Goal: Task Accomplishment & Management: Manage account settings

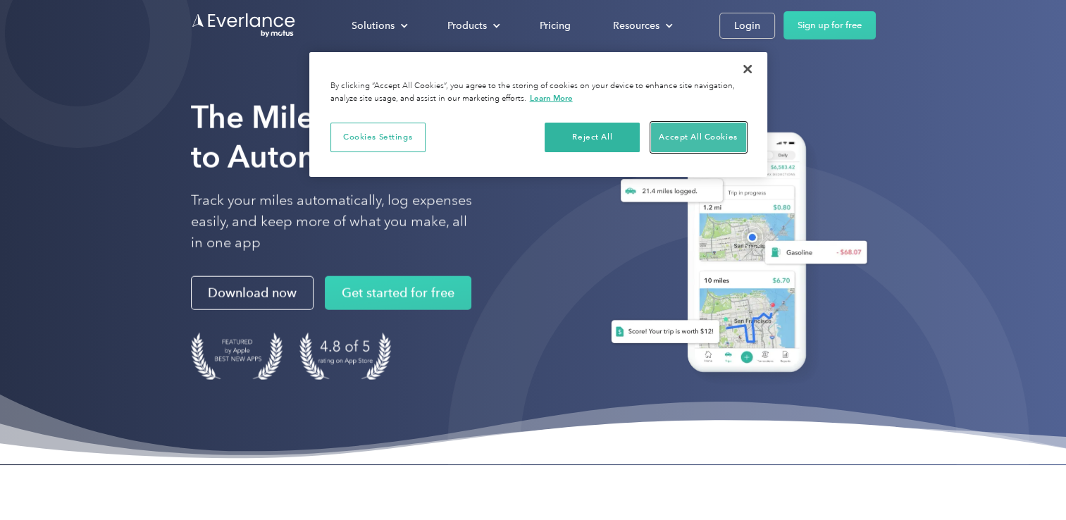
click at [708, 136] on button "Accept All Cookies" at bounding box center [698, 138] width 95 height 30
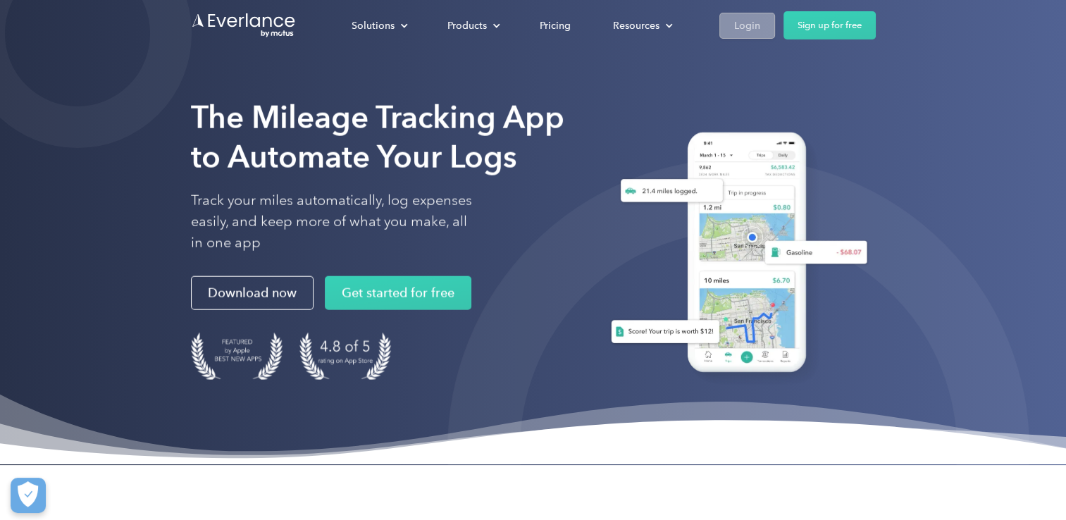
click at [758, 28] on div "Login" at bounding box center [747, 26] width 26 height 18
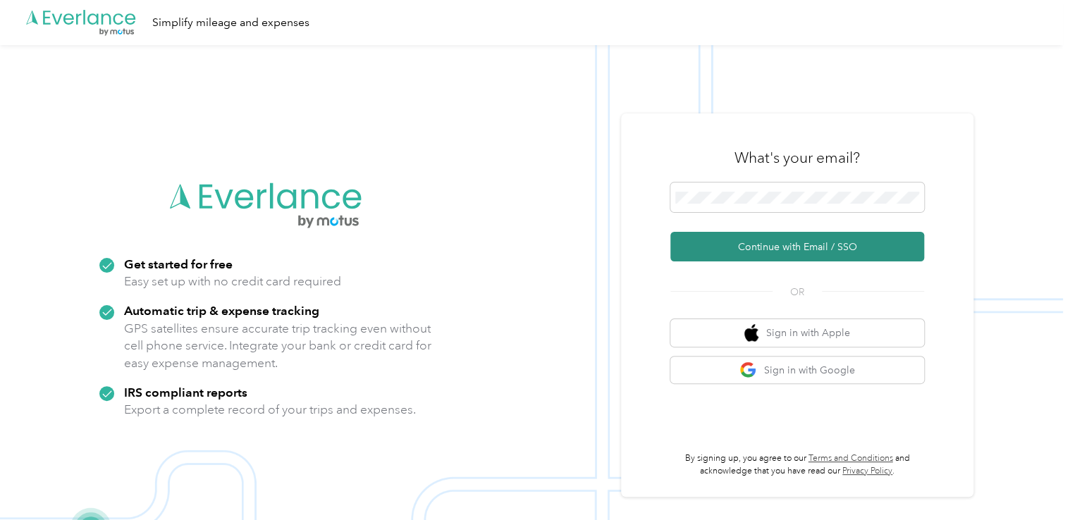
click at [709, 242] on button "Continue with Email / SSO" at bounding box center [797, 247] width 254 height 30
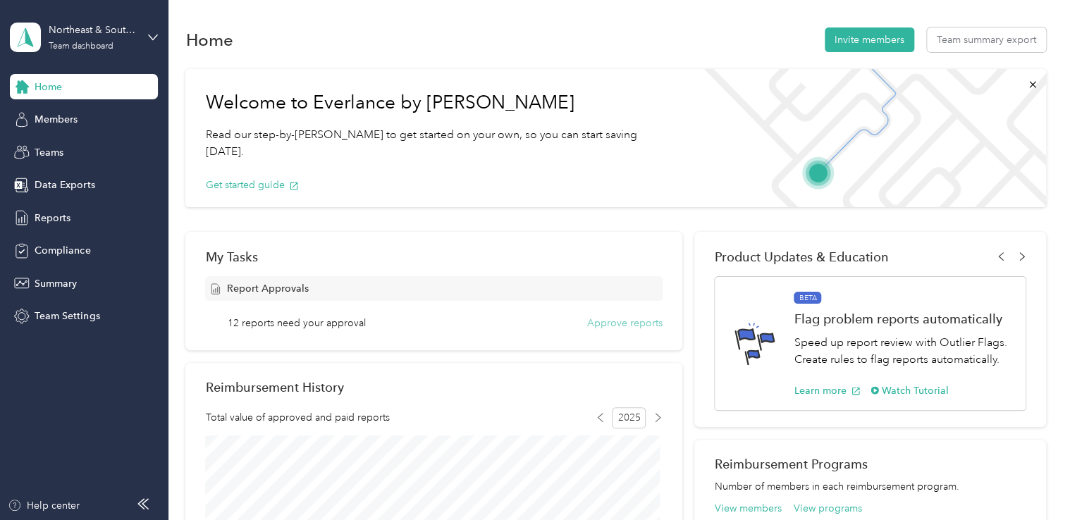
click at [607, 321] on button "Approve reports" at bounding box center [624, 323] width 75 height 15
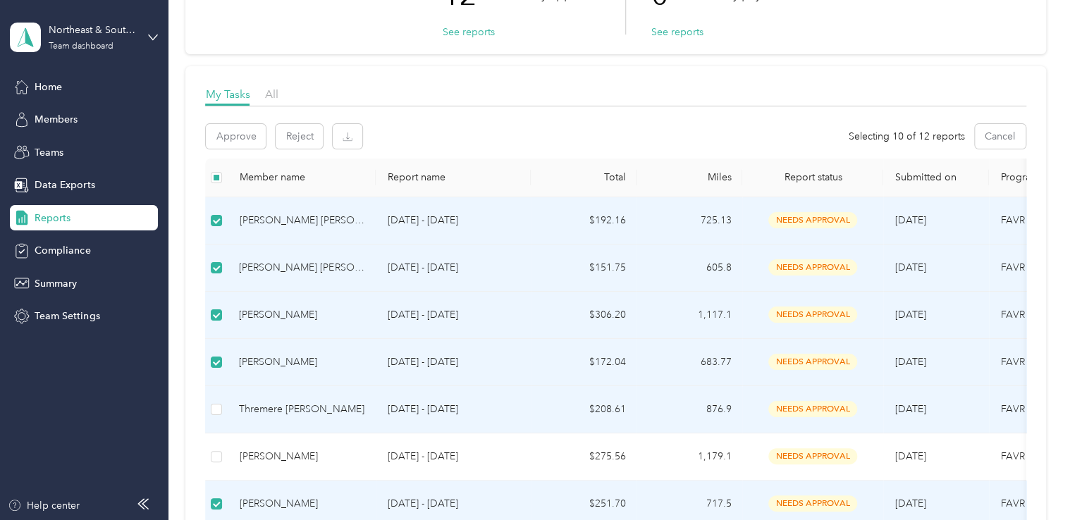
scroll to position [138, 0]
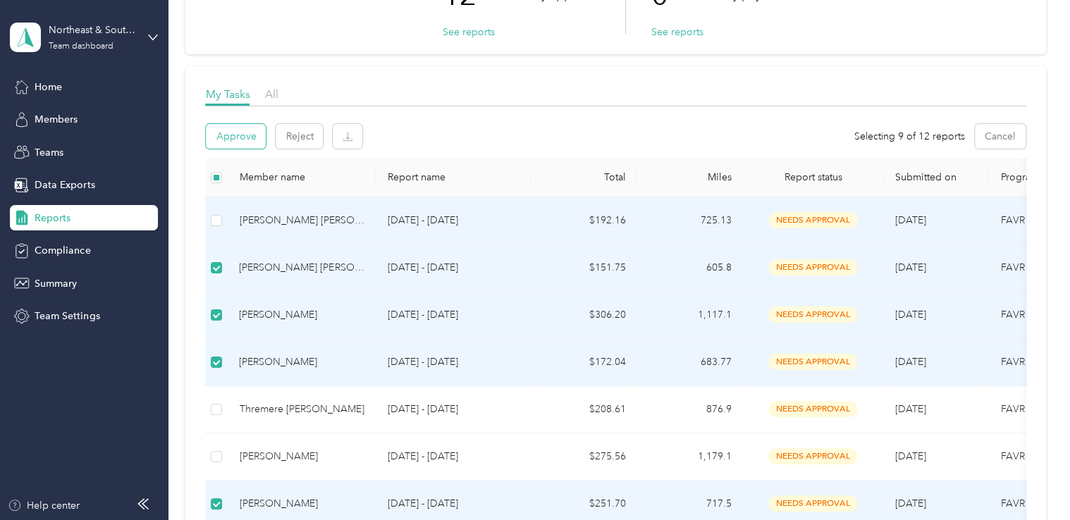
click at [239, 138] on button "Approve" at bounding box center [236, 136] width 60 height 25
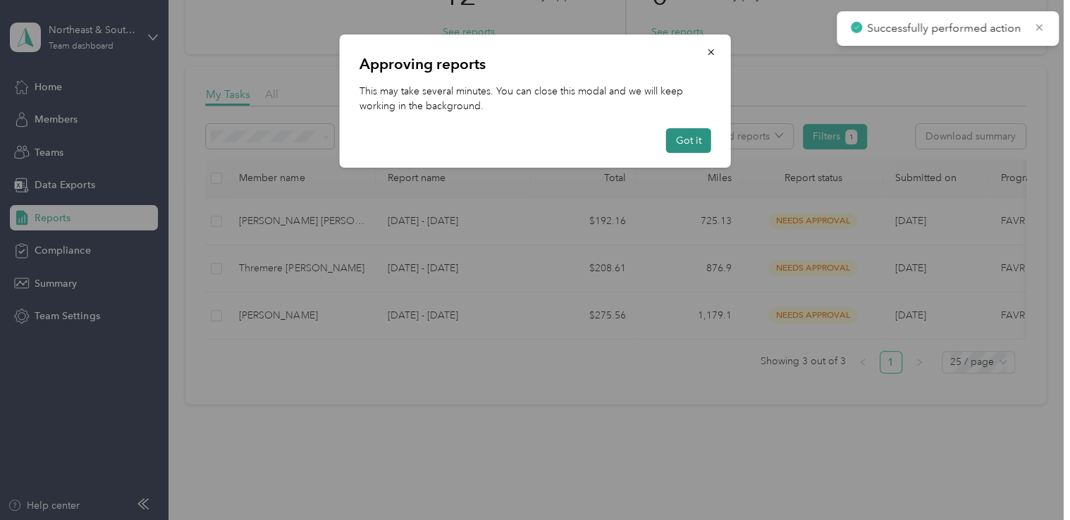
click at [684, 144] on button "Got it" at bounding box center [688, 140] width 45 height 25
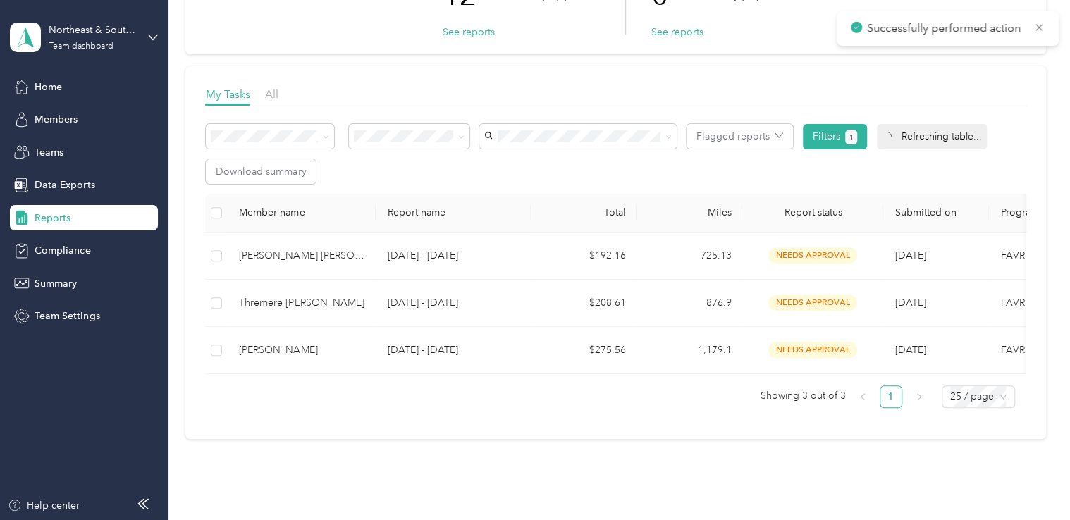
click at [601, 259] on td "$192.16" at bounding box center [584, 256] width 106 height 47
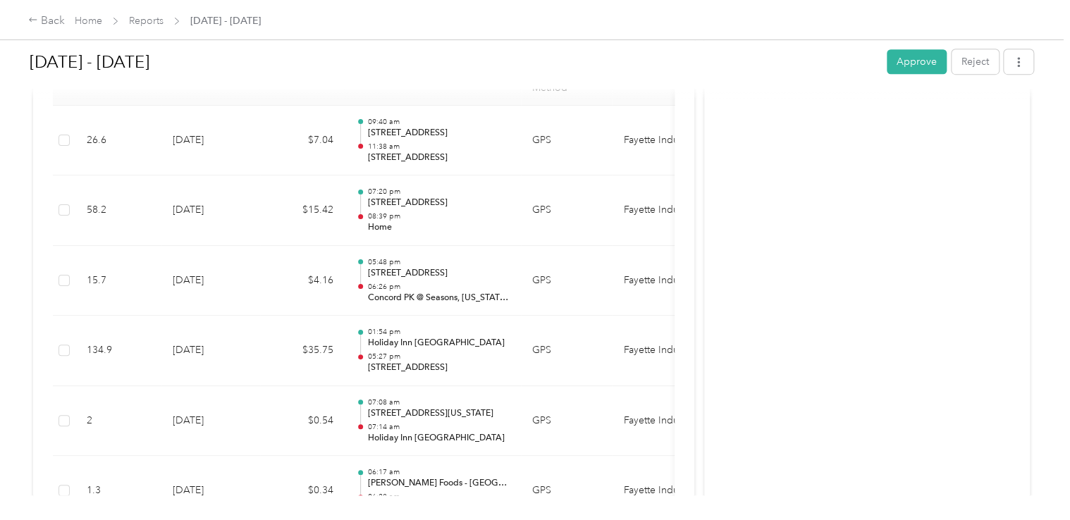
scroll to position [404, 0]
click at [451, 202] on p "[STREET_ADDRESS]" at bounding box center [438, 201] width 142 height 13
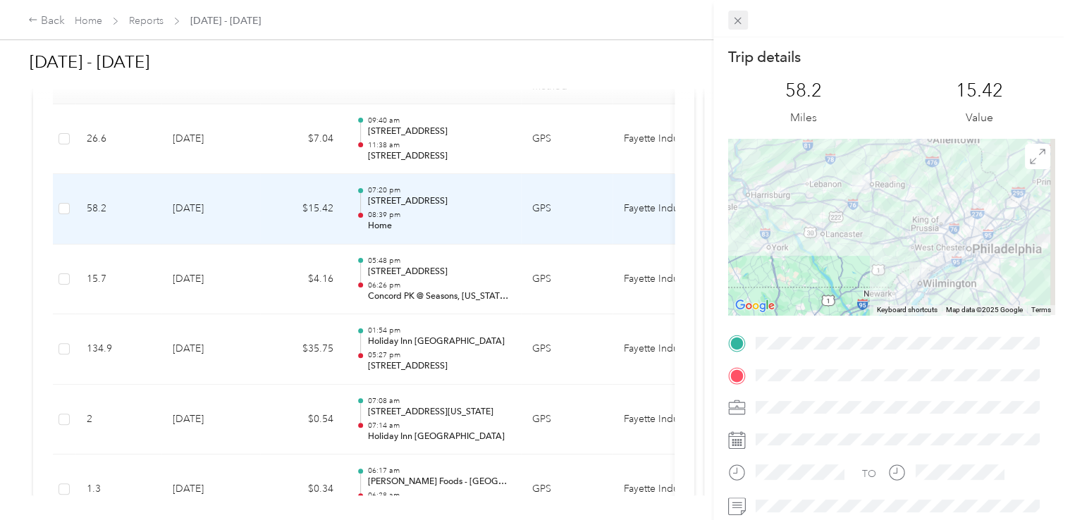
click at [735, 17] on icon at bounding box center [737, 21] width 12 height 12
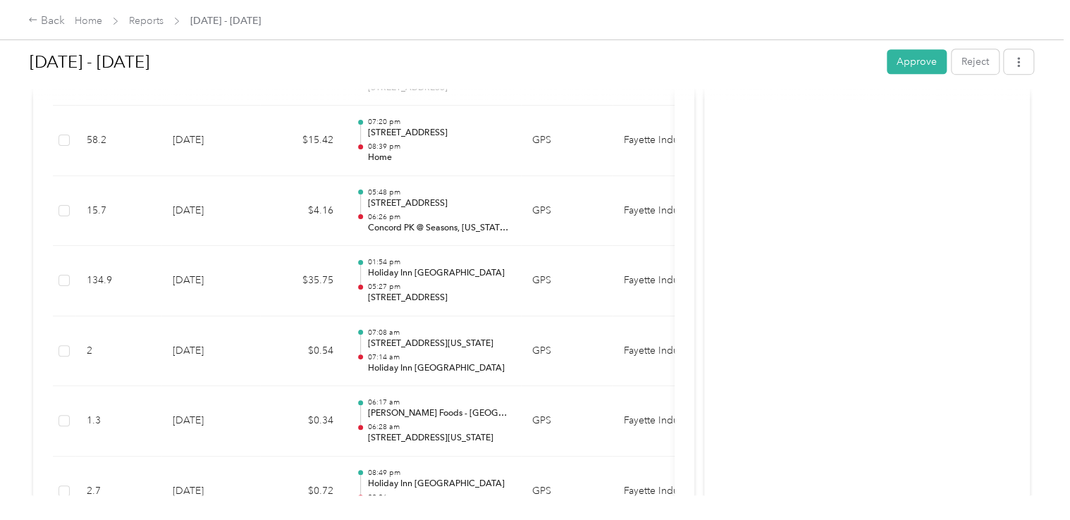
scroll to position [474, 0]
click at [913, 63] on button "Approve" at bounding box center [917, 61] width 60 height 25
click at [32, 20] on icon at bounding box center [33, 20] width 10 height 10
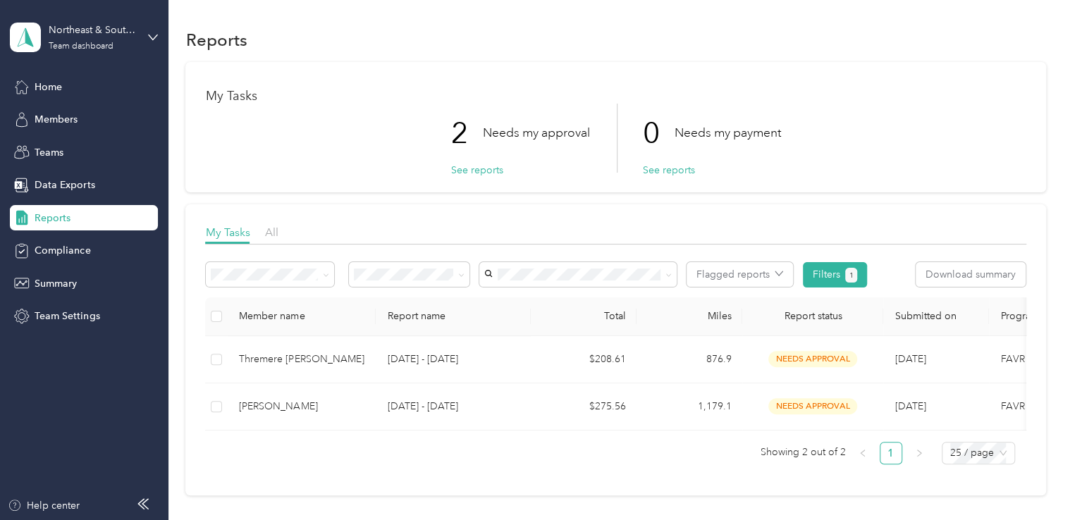
click at [420, 362] on p "[DATE] - [DATE]" at bounding box center [453, 360] width 132 height 16
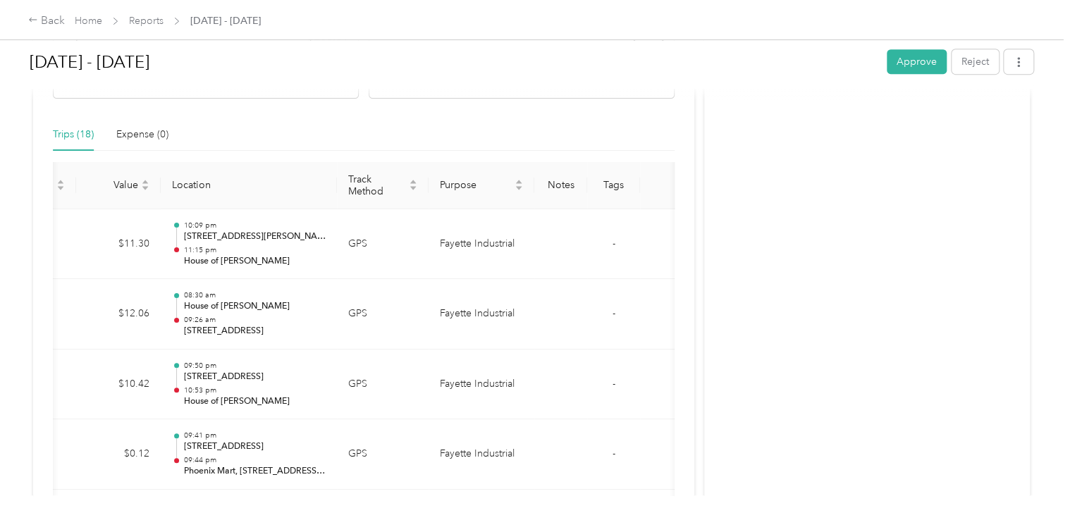
scroll to position [0, 204]
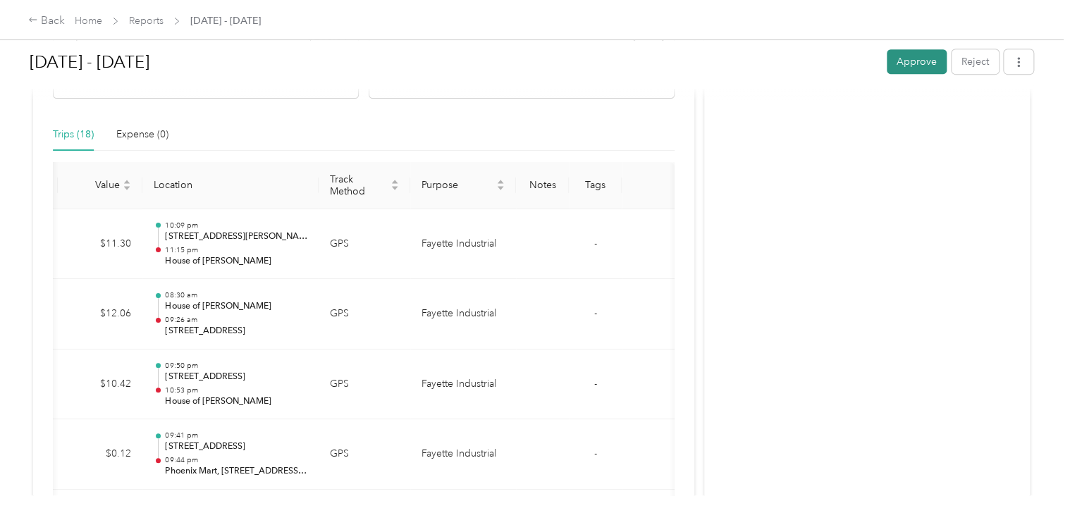
click at [910, 63] on button "Approve" at bounding box center [917, 61] width 60 height 25
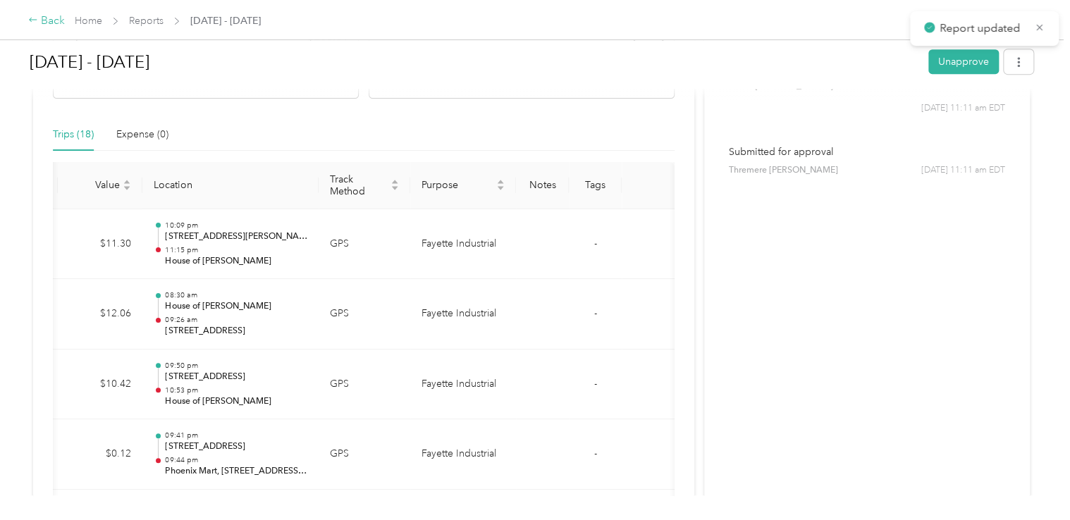
click at [33, 20] on icon at bounding box center [33, 20] width 10 height 10
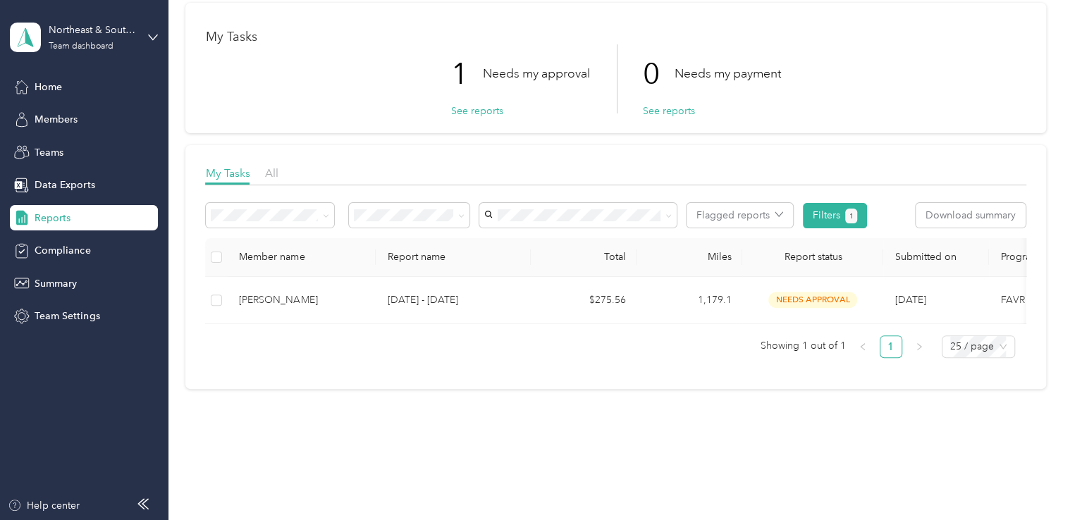
scroll to position [83, 0]
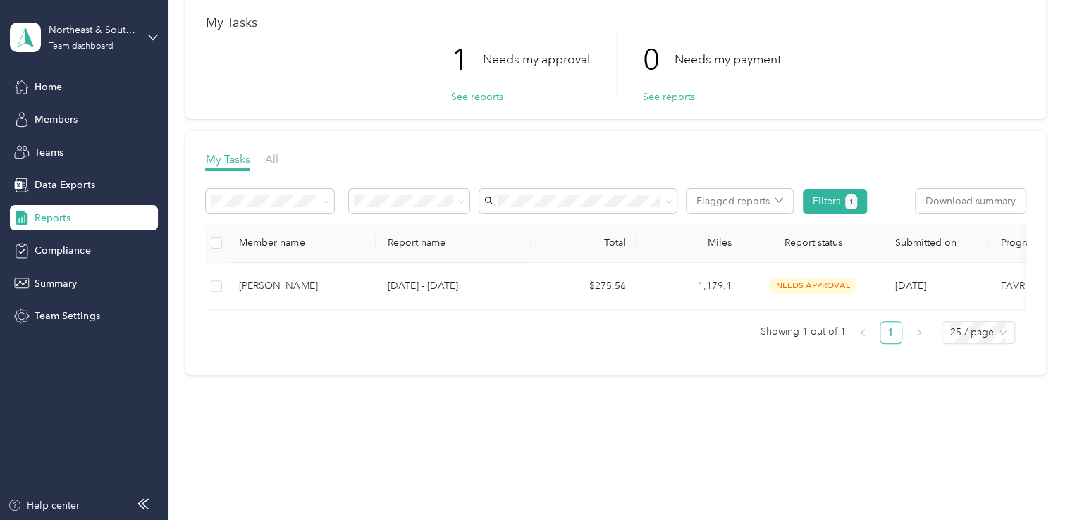
click at [288, 278] on div "[PERSON_NAME]" at bounding box center [301, 286] width 125 height 16
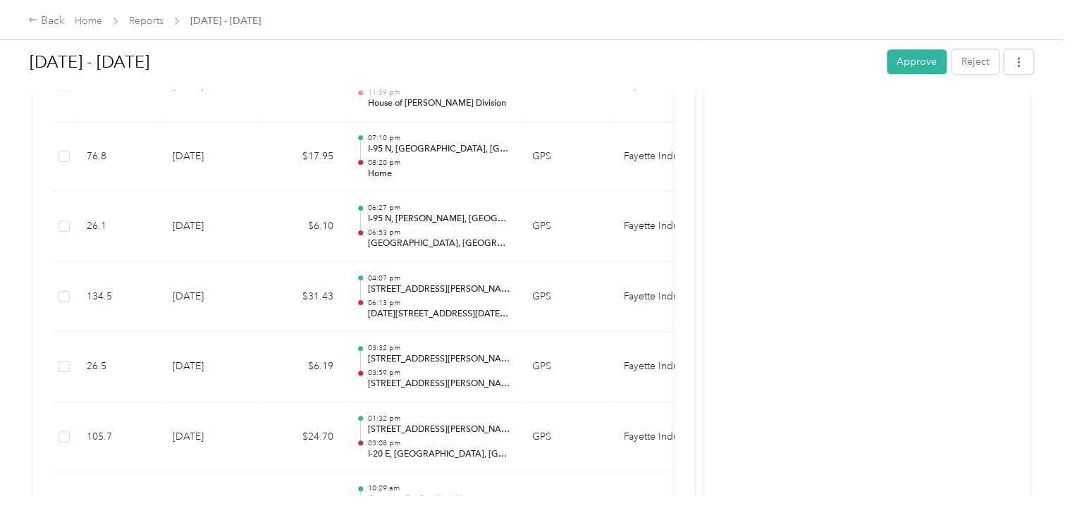
scroll to position [528, 0]
click at [420, 288] on p "[STREET_ADDRESS][PERSON_NAME]" at bounding box center [438, 289] width 142 height 13
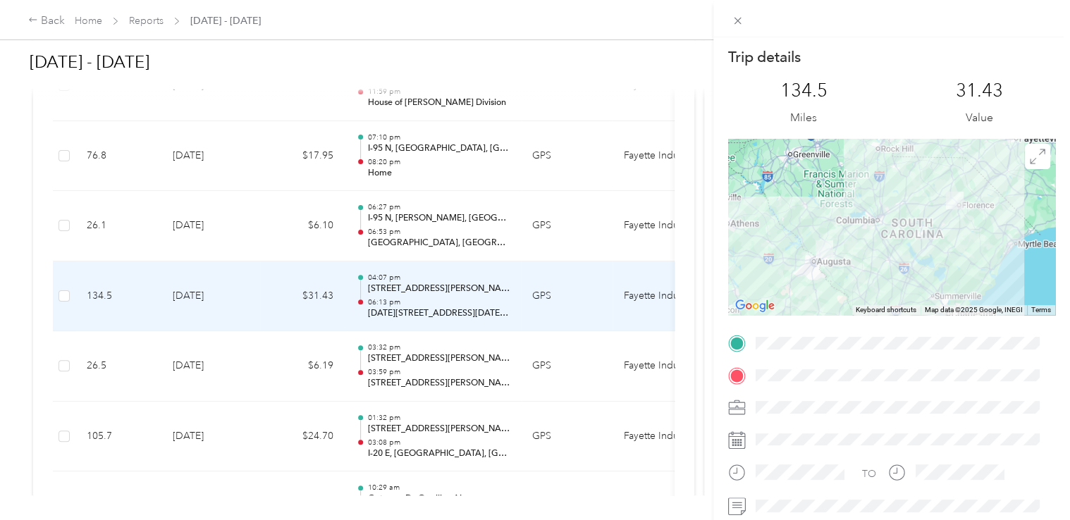
click at [429, 361] on div "Trip details This trip cannot be edited because it is either under review, appr…" at bounding box center [535, 260] width 1070 height 520
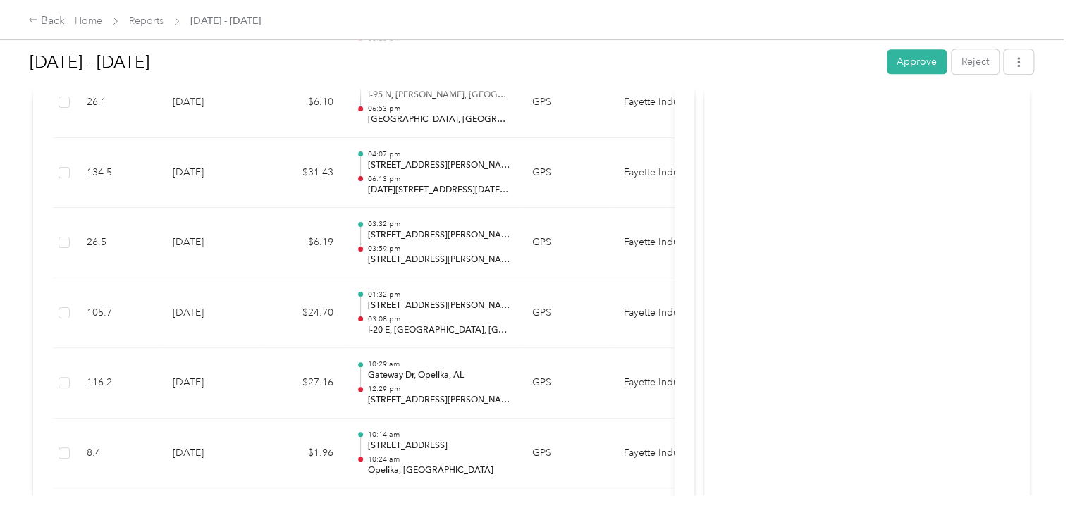
scroll to position [680, 0]
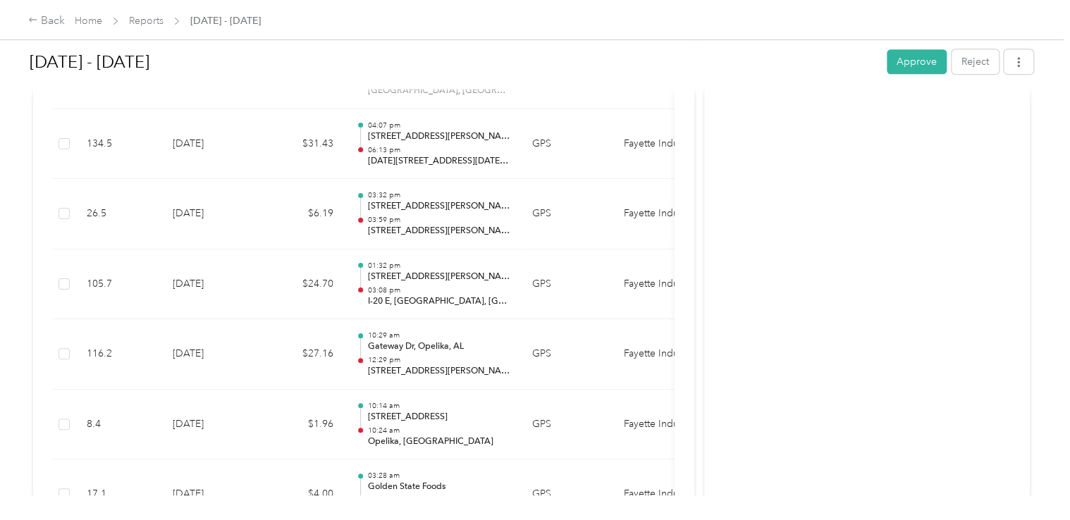
click at [417, 280] on p "[STREET_ADDRESS][PERSON_NAME][PERSON_NAME]" at bounding box center [438, 277] width 142 height 13
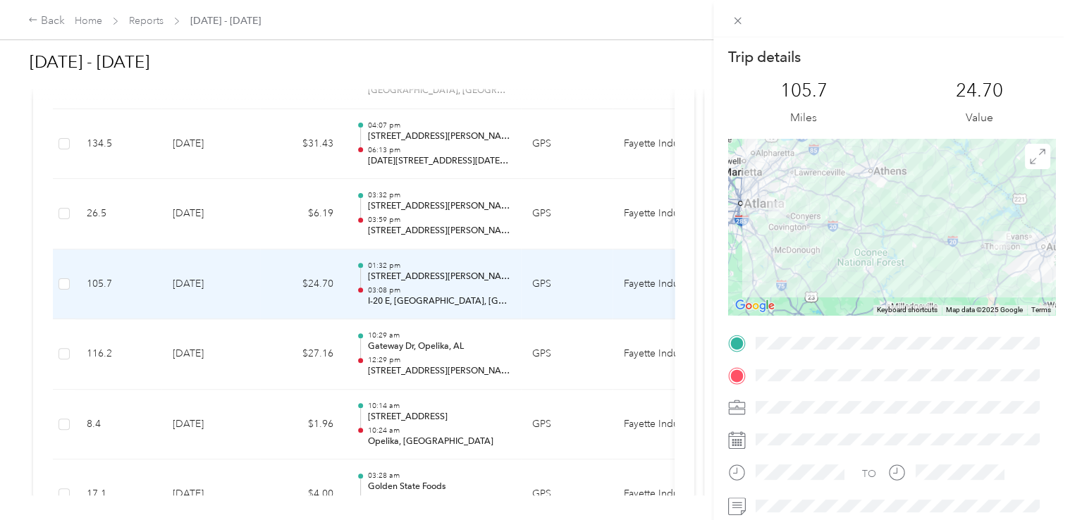
click at [428, 217] on div "Trip details This trip cannot be edited because it is either under review, appr…" at bounding box center [535, 260] width 1070 height 520
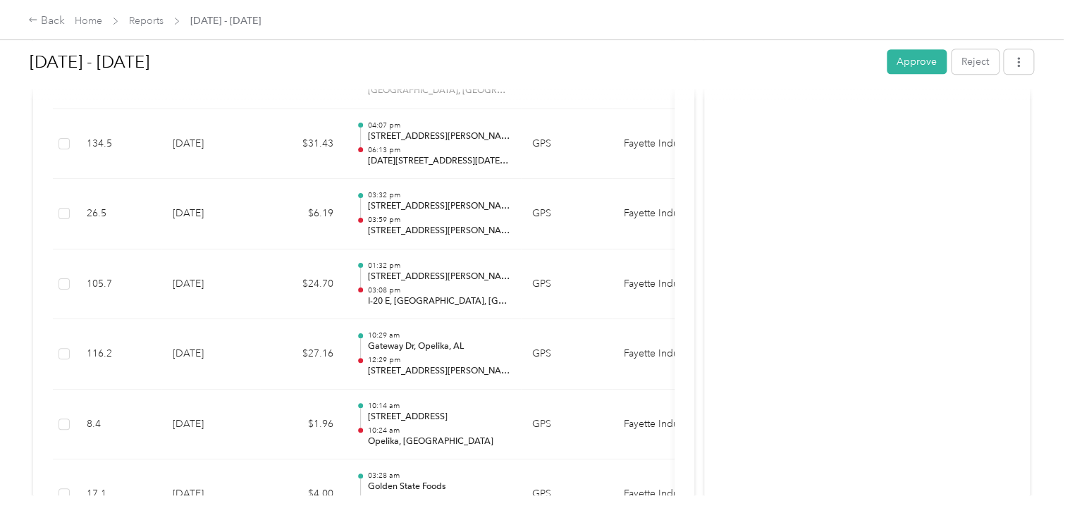
click at [441, 219] on p "03:59 pm" at bounding box center [438, 220] width 142 height 10
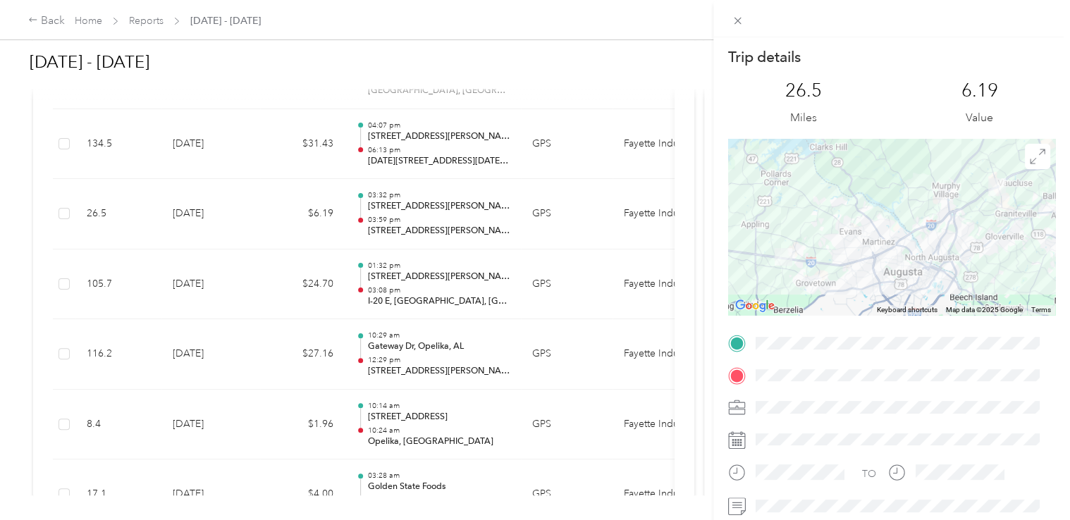
drag, startPoint x: 809, startPoint y: 381, endPoint x: 941, endPoint y: 401, distance: 133.2
click at [941, 401] on div at bounding box center [902, 407] width 304 height 23
click at [434, 303] on div "Trip details This trip cannot be edited because it is either under review, appr…" at bounding box center [535, 260] width 1070 height 520
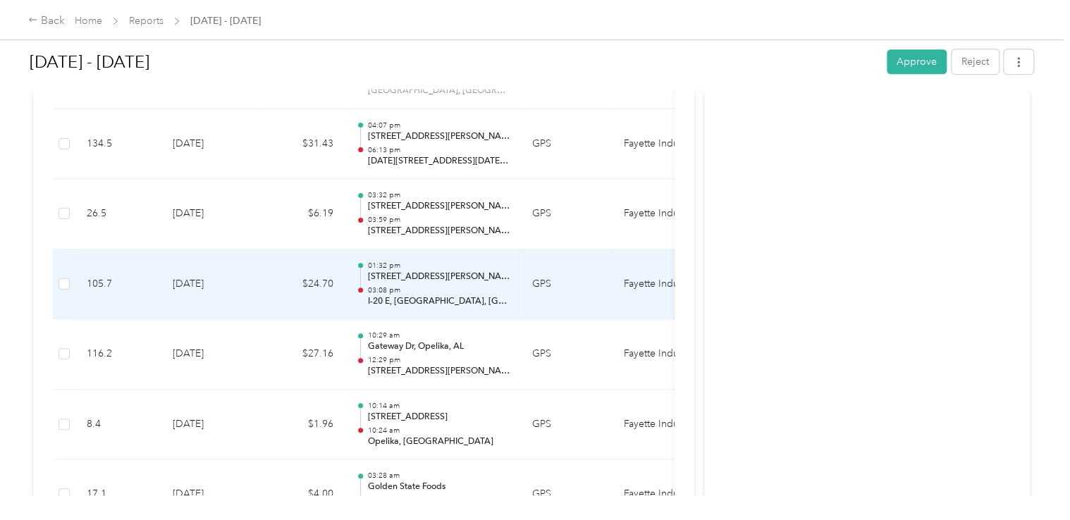
click at [434, 303] on p "I-20 E, [GEOGRAPHIC_DATA], [GEOGRAPHIC_DATA]" at bounding box center [438, 301] width 142 height 13
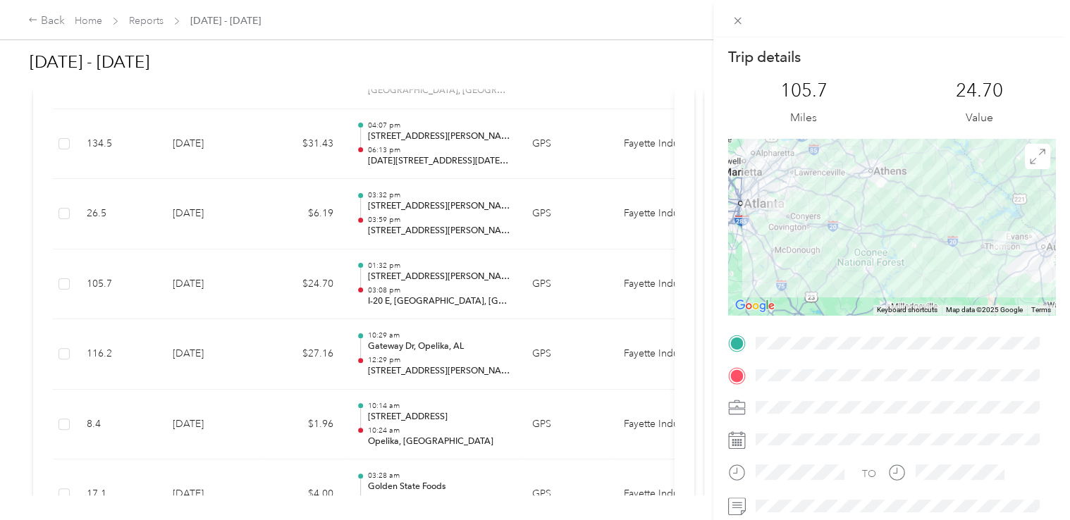
click at [426, 156] on div "Trip details This trip cannot be edited because it is either under review, appr…" at bounding box center [535, 260] width 1070 height 520
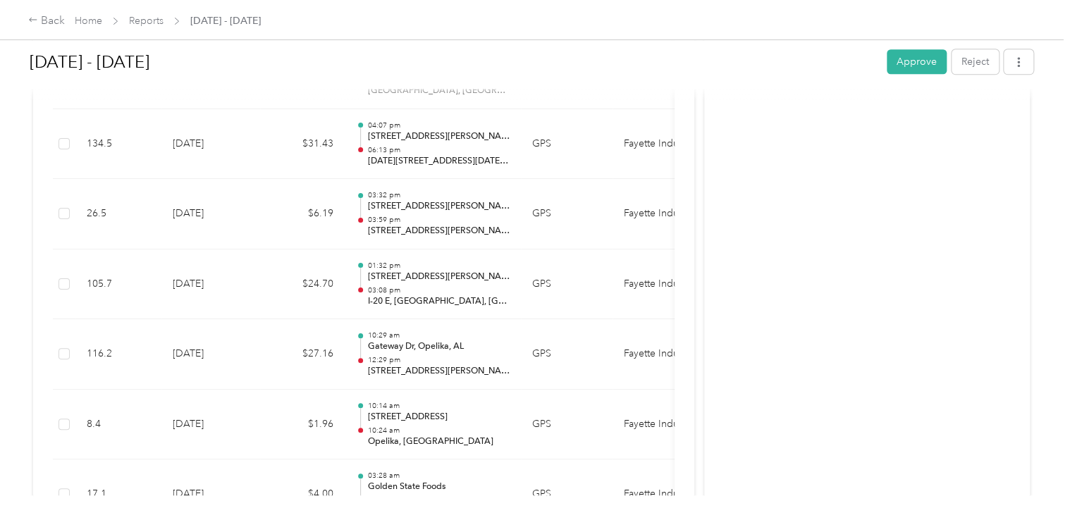
click at [451, 147] on p "06:13 pm" at bounding box center [438, 150] width 142 height 10
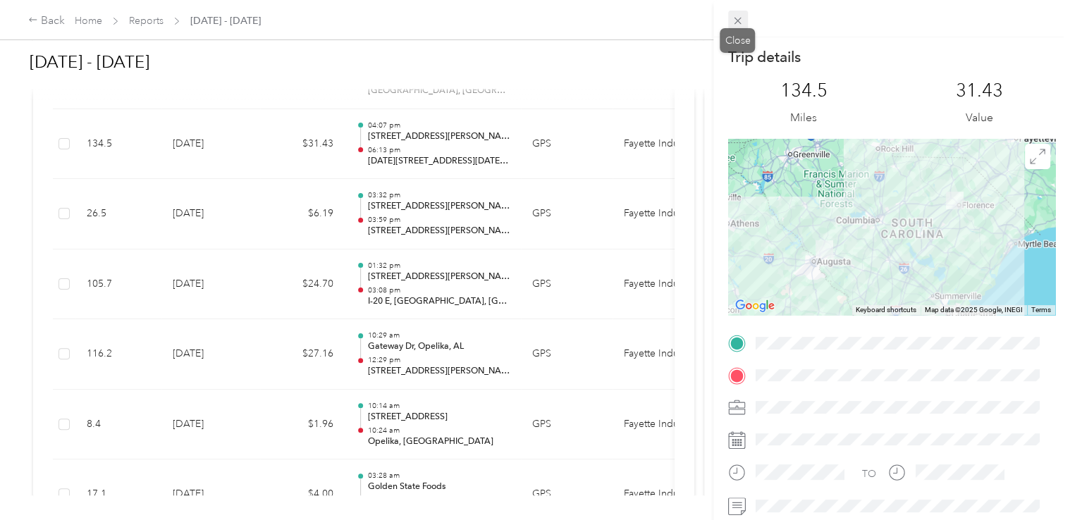
click at [744, 21] on span at bounding box center [738, 21] width 20 height 20
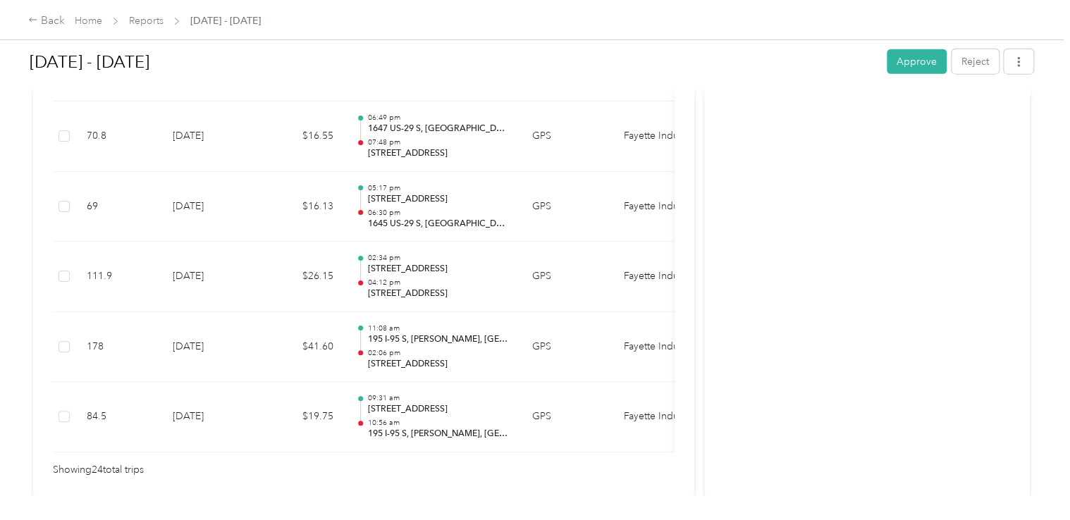
scroll to position [1807, 0]
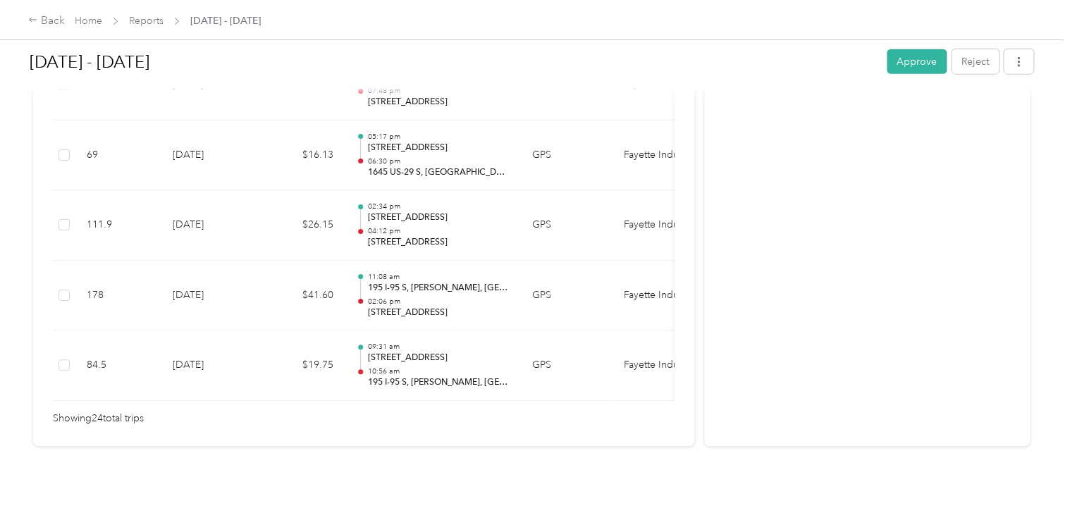
click at [428, 158] on td "05:17 pm [STREET_ADDRESS] 06:30 pm [STREET_ADDRESS]" at bounding box center [433, 156] width 176 height 70
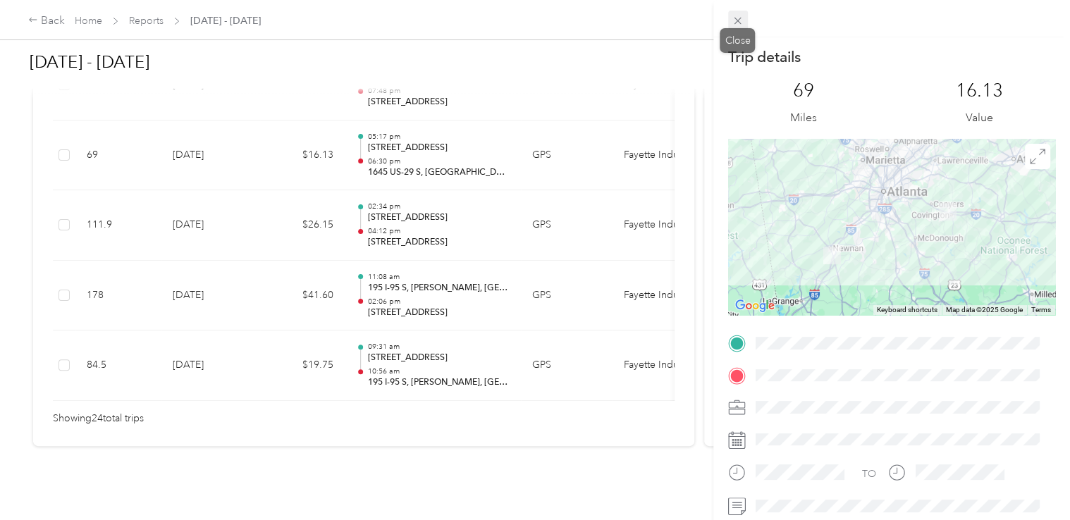
click at [735, 20] on icon at bounding box center [737, 21] width 12 height 12
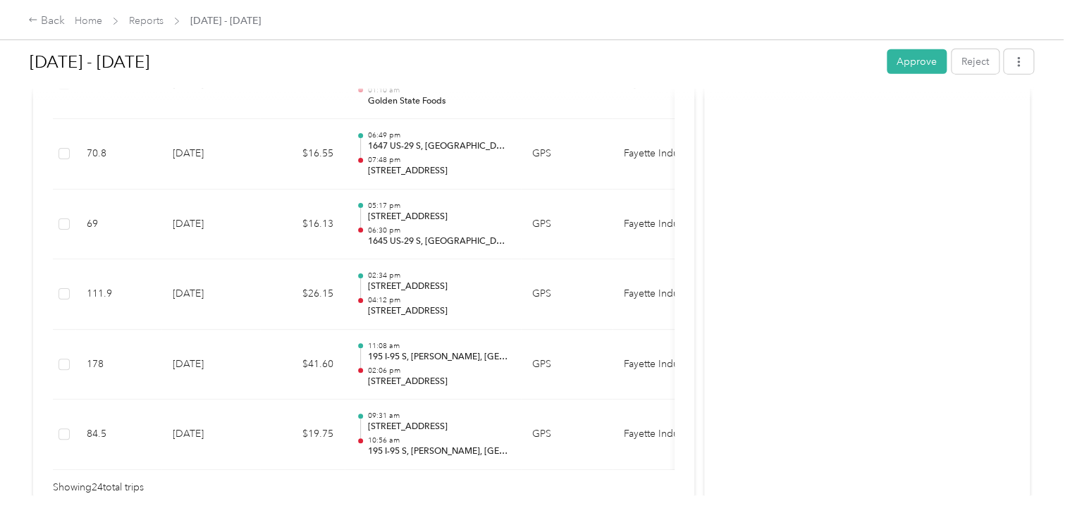
scroll to position [1719, 0]
click at [427, 152] on p "1647 US-29 S, [GEOGRAPHIC_DATA], [GEOGRAPHIC_DATA]" at bounding box center [438, 149] width 142 height 13
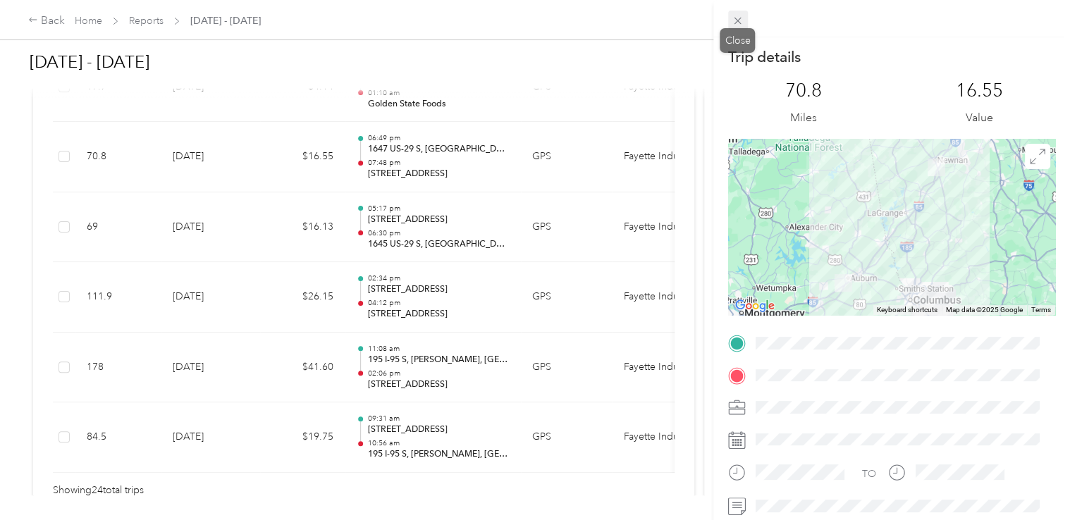
click at [739, 27] on icon at bounding box center [737, 21] width 12 height 12
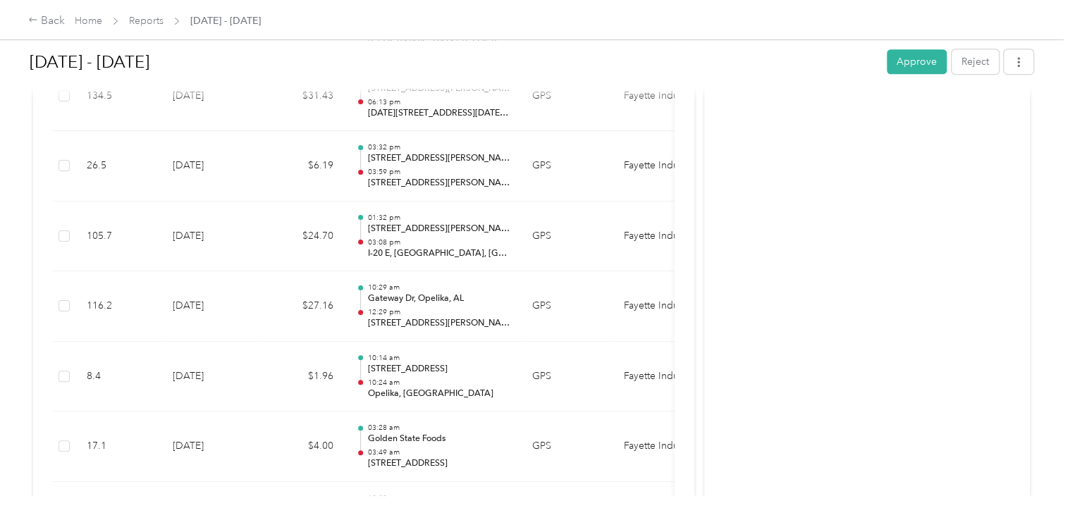
scroll to position [726, 0]
click at [506, 180] on p "[STREET_ADDRESS][PERSON_NAME]" at bounding box center [438, 185] width 142 height 13
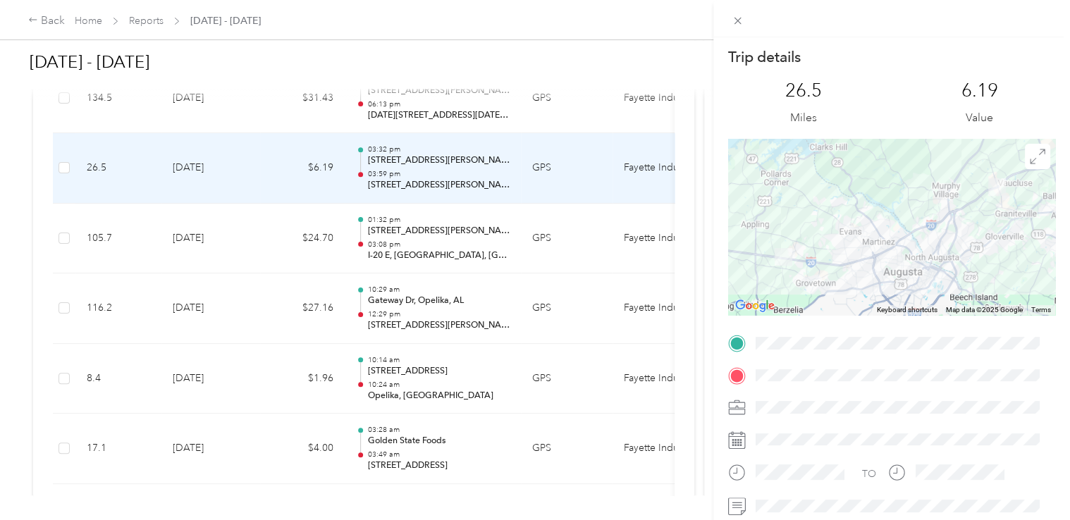
click at [431, 234] on div "Trip details This trip cannot be edited because it is either under review, appr…" at bounding box center [535, 260] width 1070 height 520
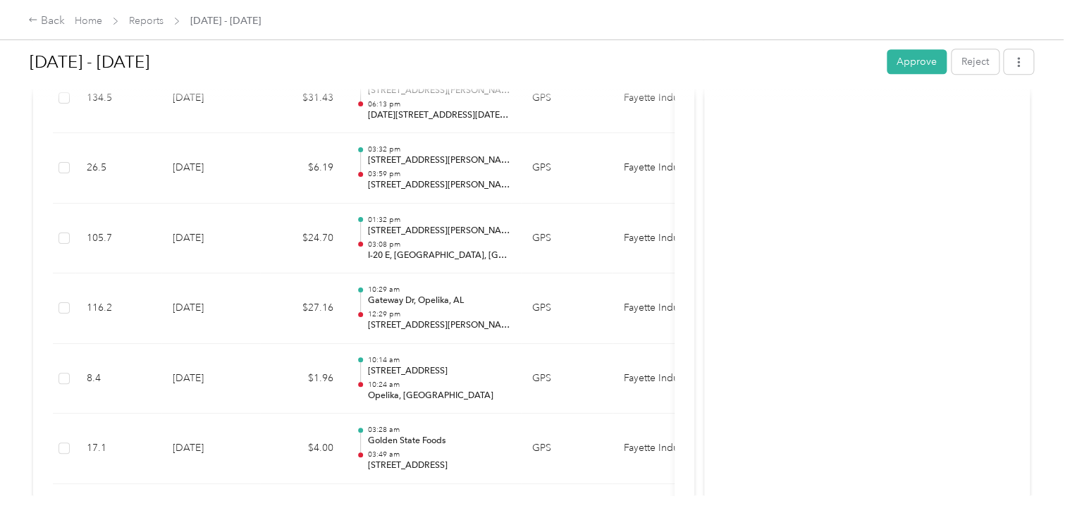
click at [434, 249] on p "I-20 E, [GEOGRAPHIC_DATA], [GEOGRAPHIC_DATA]" at bounding box center [438, 255] width 142 height 13
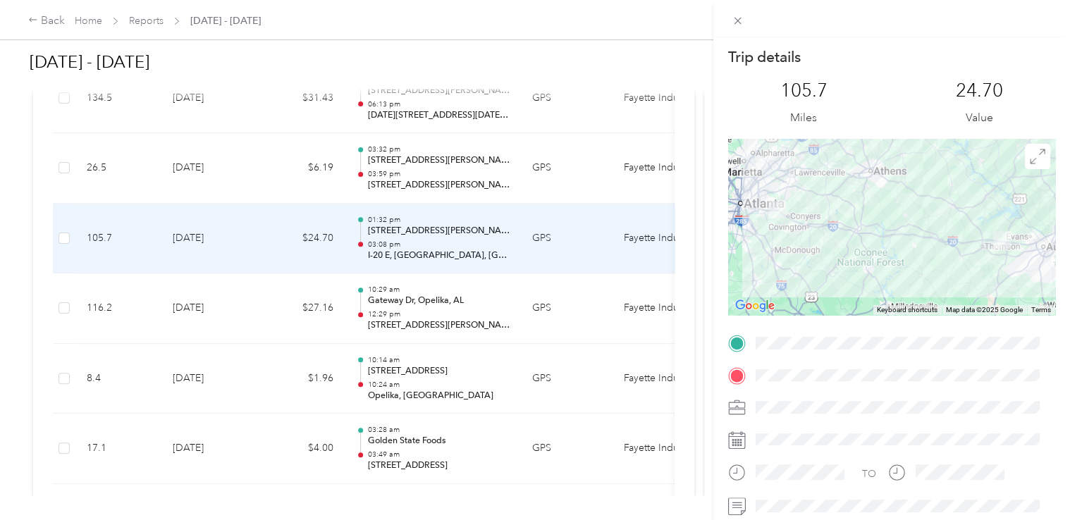
click at [952, 276] on div at bounding box center [891, 227] width 327 height 176
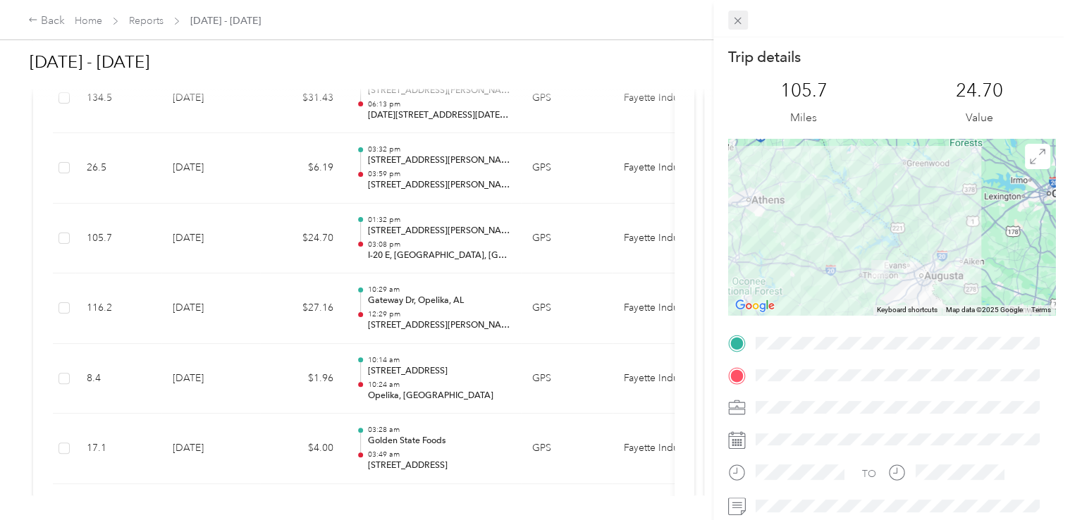
click at [743, 25] on span at bounding box center [738, 21] width 20 height 20
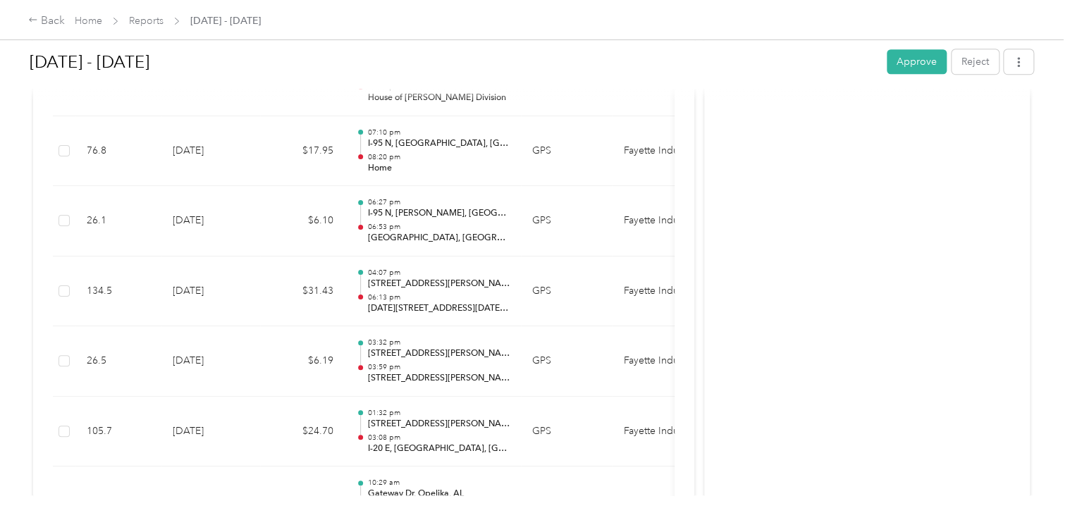
scroll to position [544, 0]
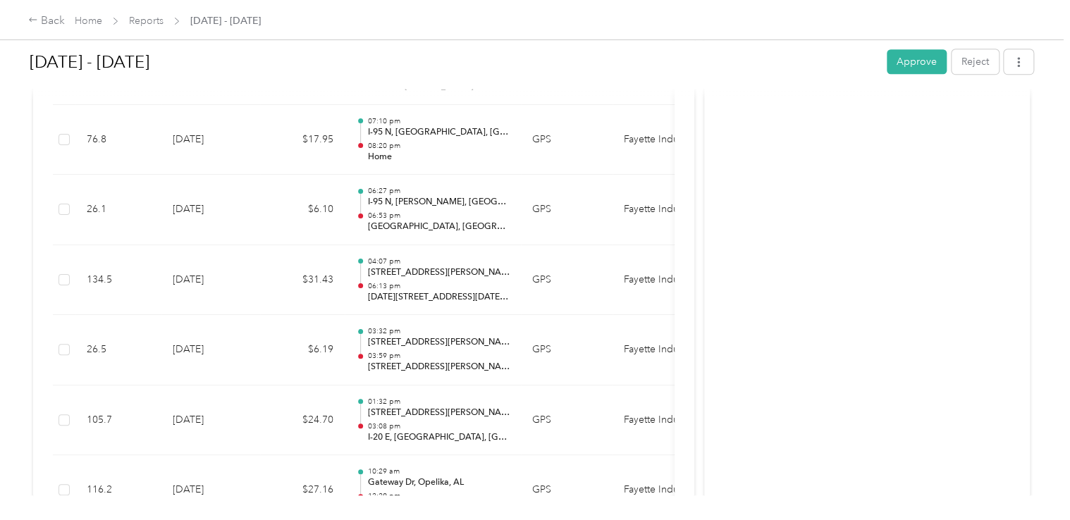
click at [428, 353] on p "03:59 pm" at bounding box center [438, 356] width 142 height 10
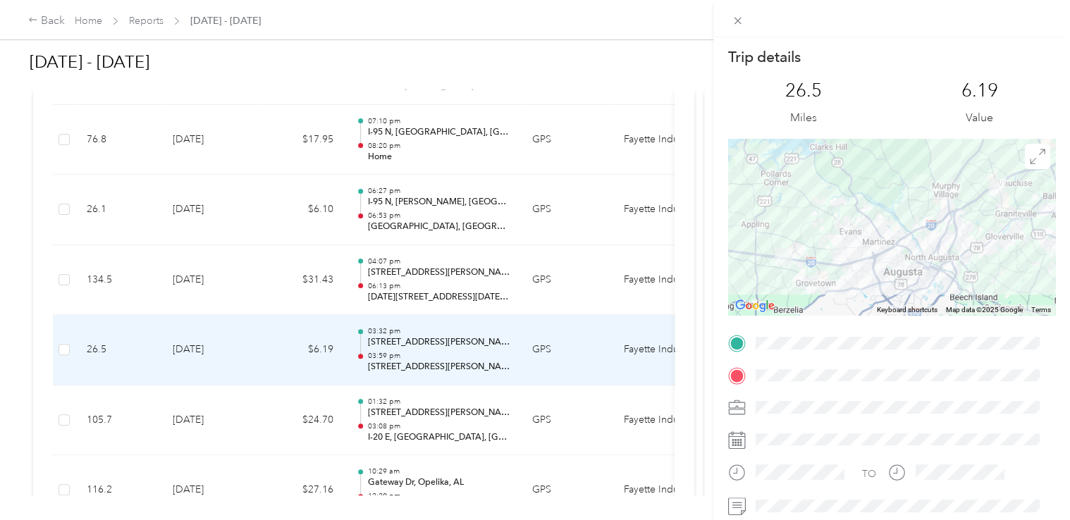
click at [430, 282] on div "Trip details This trip cannot be edited because it is either under review, appr…" at bounding box center [535, 260] width 1070 height 520
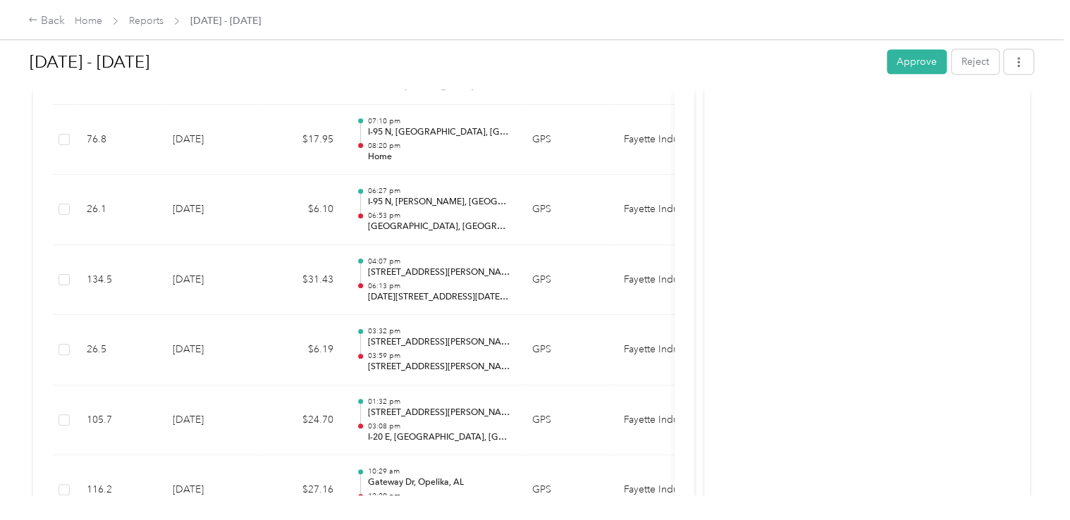
click at [417, 292] on p "[DATE][STREET_ADDRESS][DATE][PERSON_NAME]" at bounding box center [438, 297] width 142 height 13
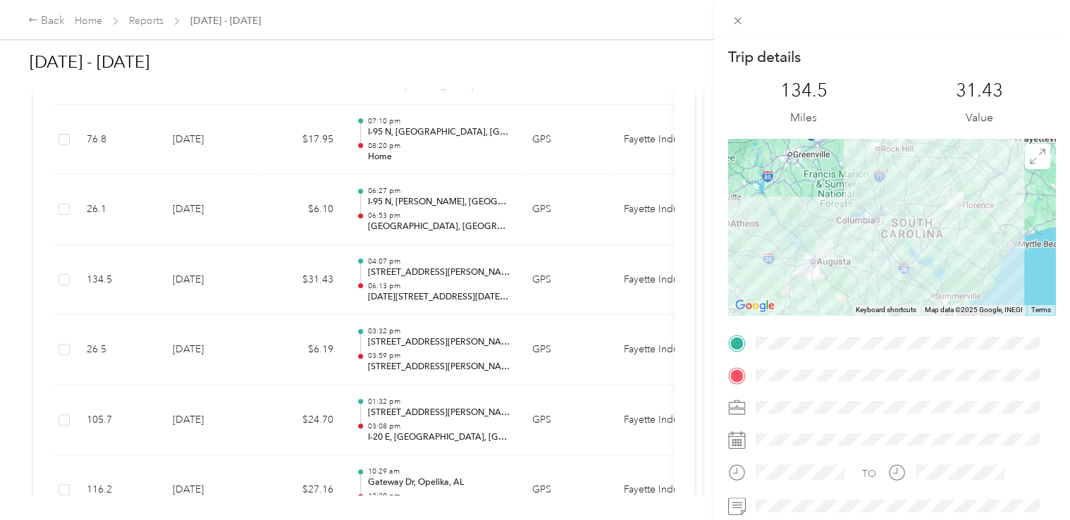
click at [424, 211] on div "Trip details This trip cannot be edited because it is either under review, appr…" at bounding box center [535, 260] width 1070 height 520
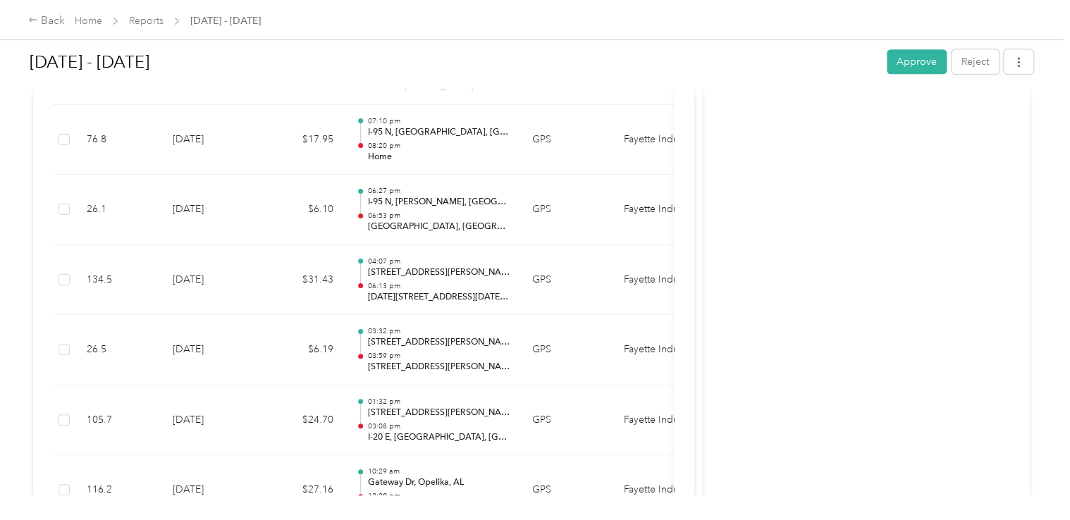
click at [412, 204] on p "I-95 N, [PERSON_NAME], [GEOGRAPHIC_DATA]" at bounding box center [438, 202] width 142 height 13
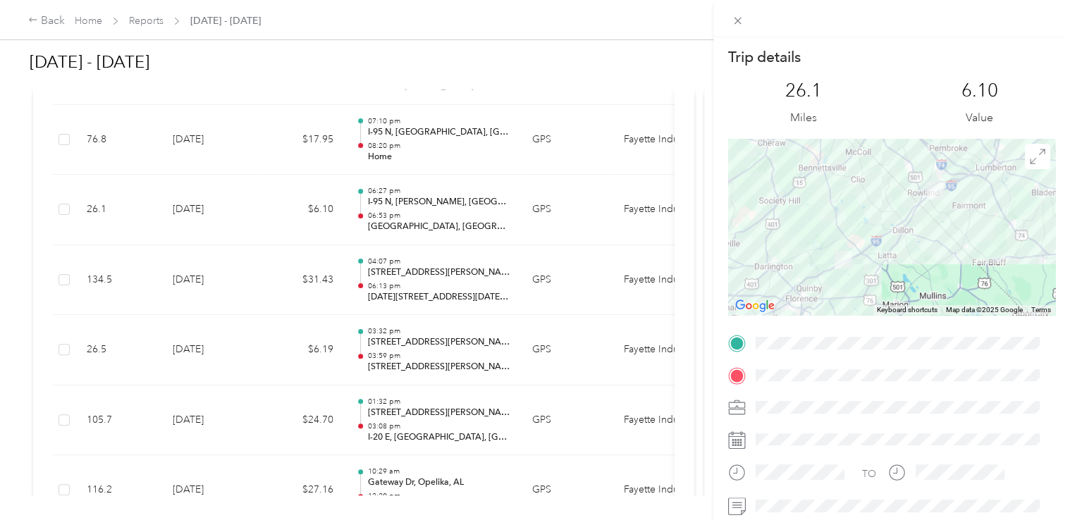
click at [471, 142] on div "Trip details This trip cannot be edited because it is either under review, appr…" at bounding box center [535, 260] width 1070 height 520
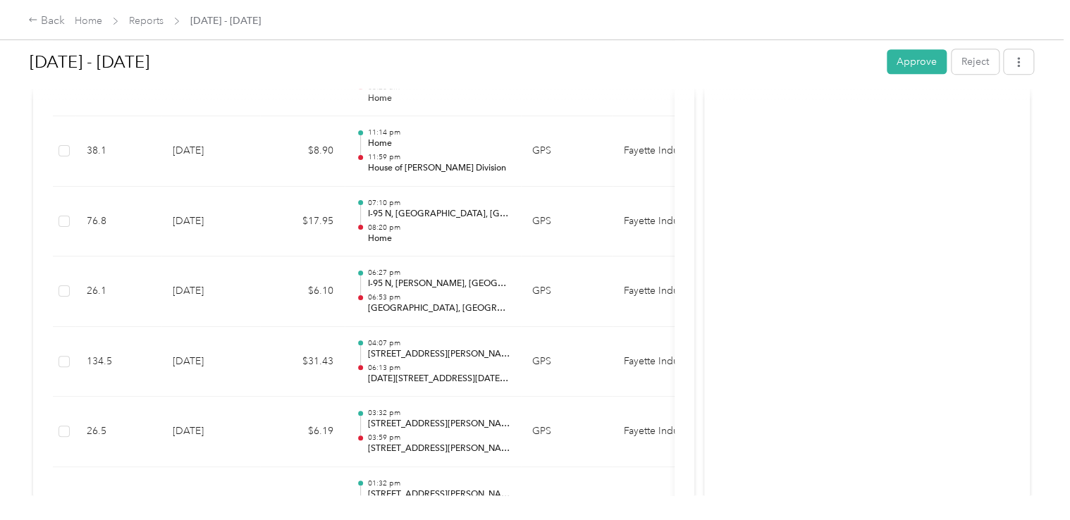
scroll to position [459, 0]
click at [453, 206] on p "07:10 pm" at bounding box center [438, 206] width 142 height 10
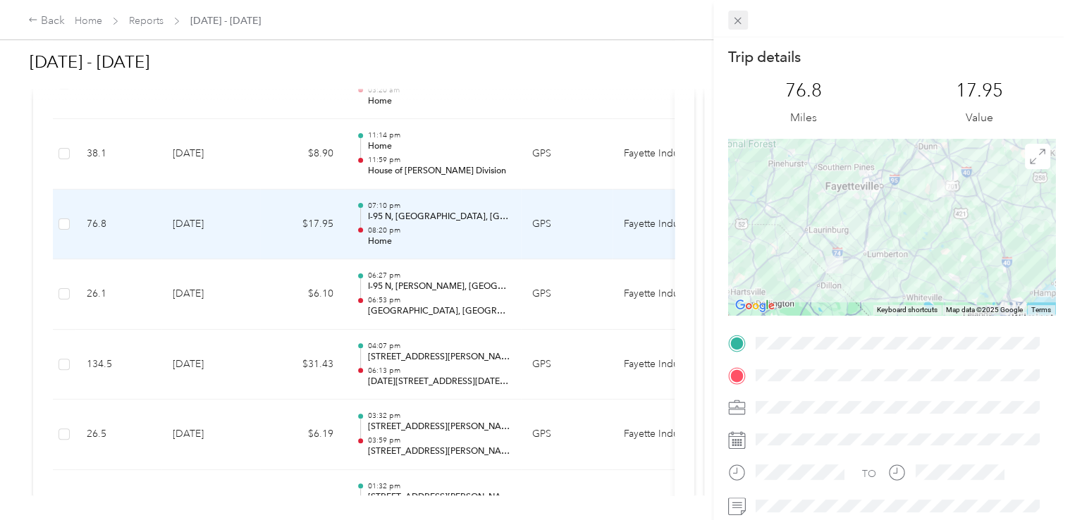
click at [741, 20] on icon at bounding box center [737, 21] width 12 height 12
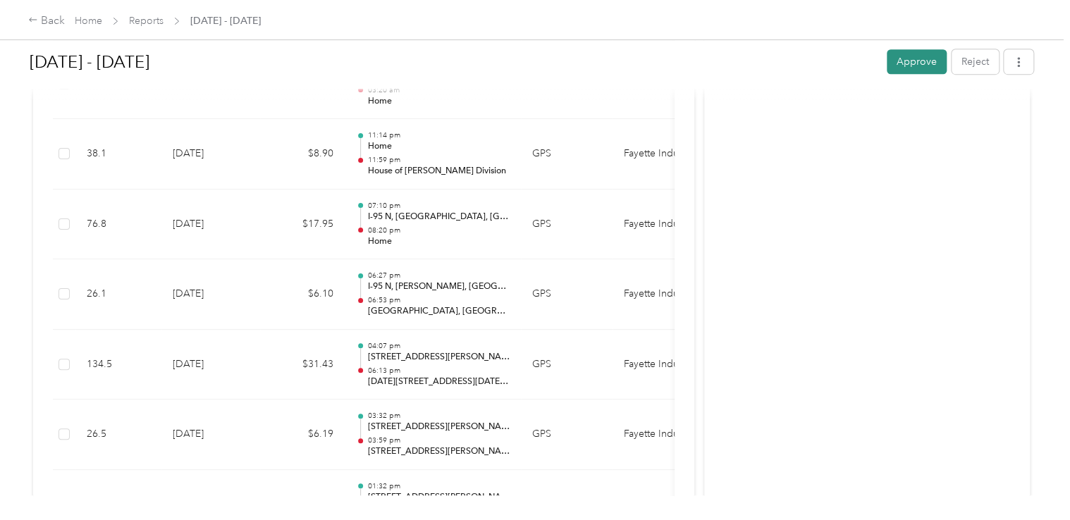
click at [908, 62] on button "Approve" at bounding box center [917, 61] width 60 height 25
